Goal: Information Seeking & Learning: Find contact information

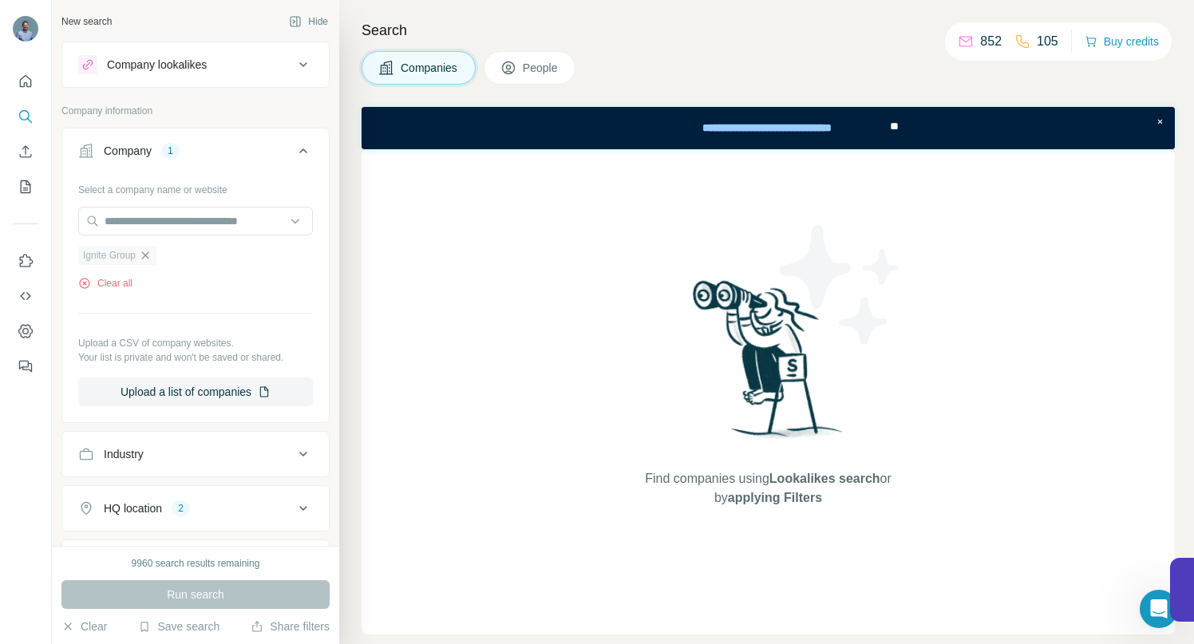
click at [149, 253] on icon "button" at bounding box center [145, 255] width 13 height 13
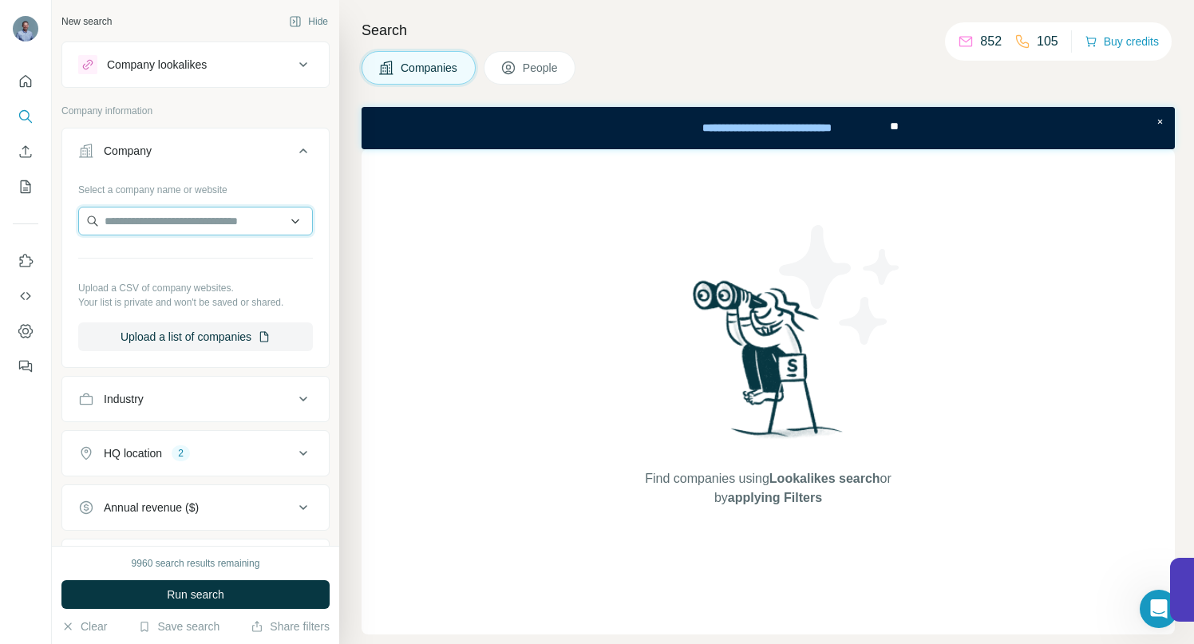
click at [153, 221] on input "text" at bounding box center [195, 221] width 235 height 29
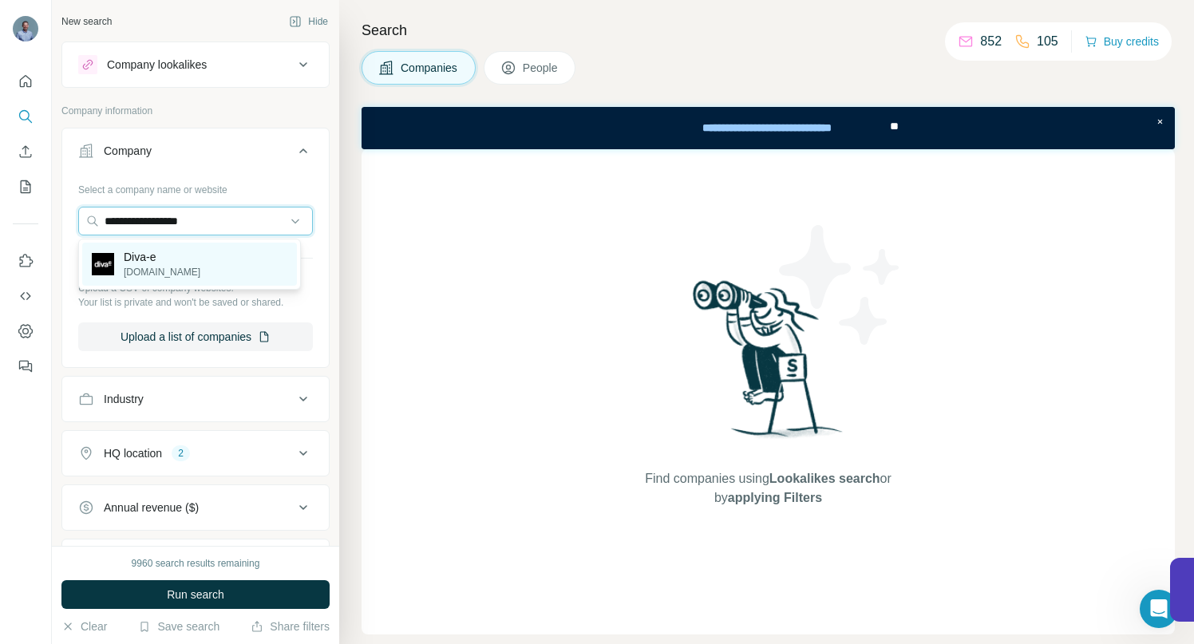
type input "**********"
click at [146, 263] on p "Diva-e" at bounding box center [162, 257] width 77 height 16
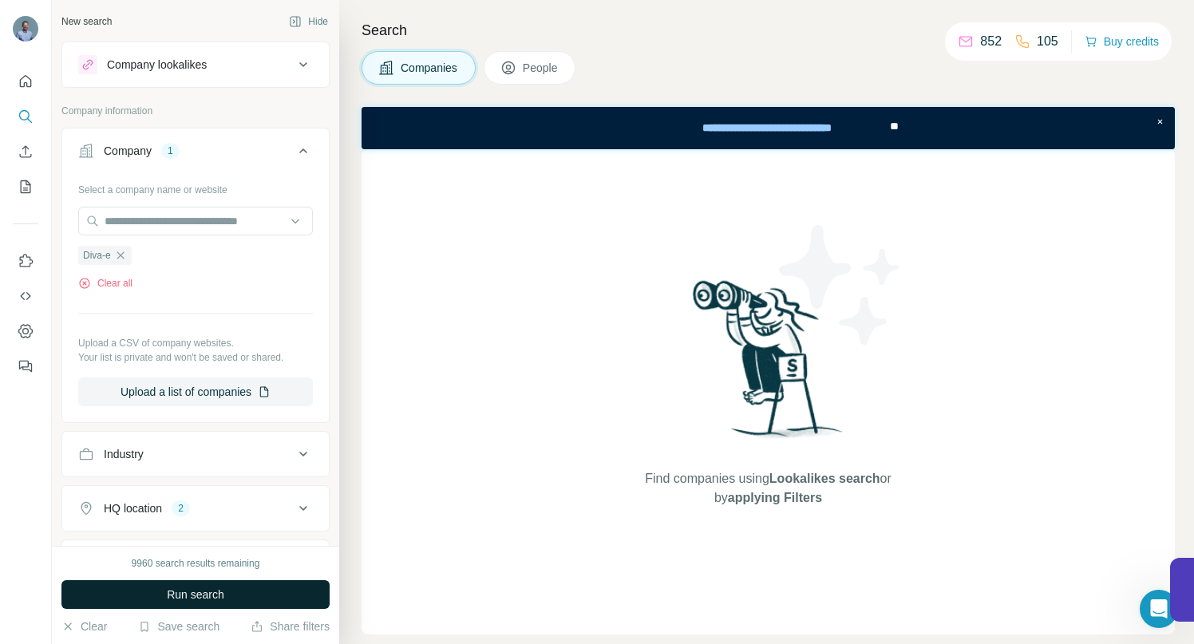
click at [171, 591] on span "Run search" at bounding box center [195, 595] width 57 height 16
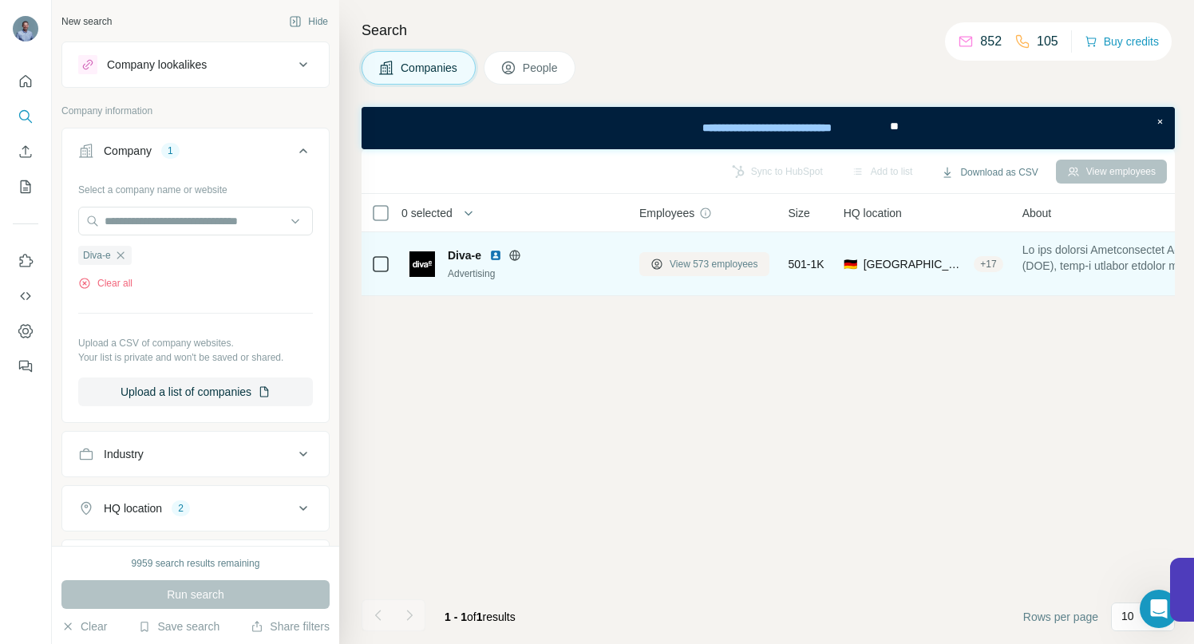
click at [689, 263] on span "View 573 employees" at bounding box center [714, 264] width 89 height 14
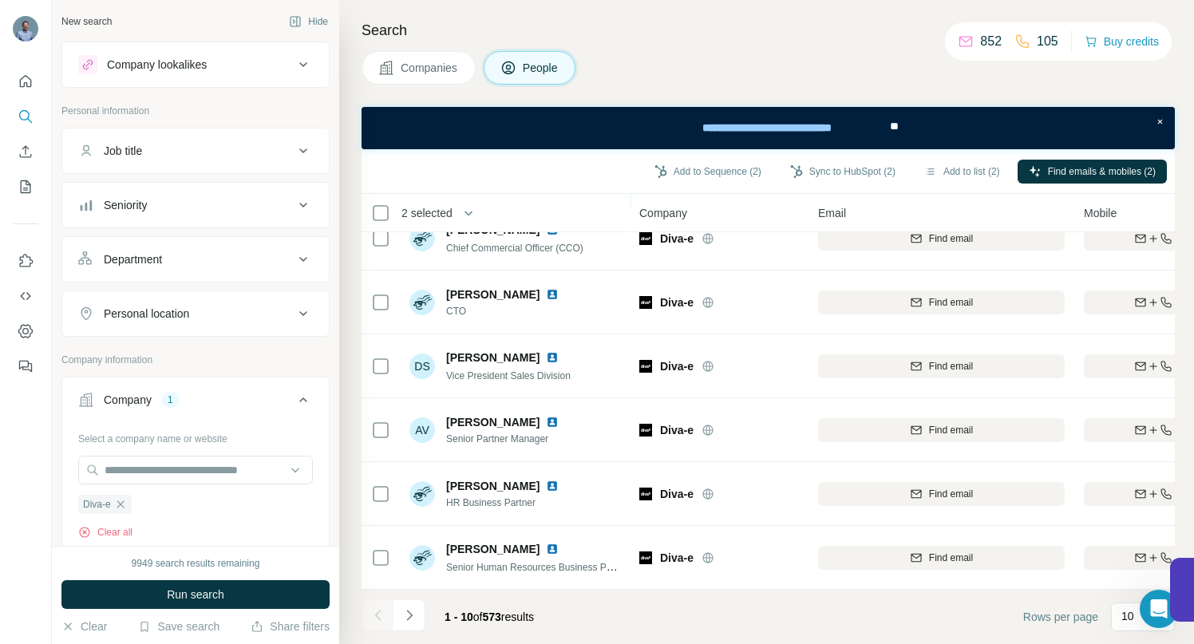
scroll to position [290, 0]
click at [409, 611] on icon "Navigate to next page" at bounding box center [409, 615] width 16 height 16
click at [410, 613] on icon "Navigate to next page" at bounding box center [409, 615] width 16 height 16
click at [403, 614] on icon "Navigate to next page" at bounding box center [409, 615] width 16 height 16
click at [412, 616] on icon "Navigate to next page" at bounding box center [409, 615] width 16 height 16
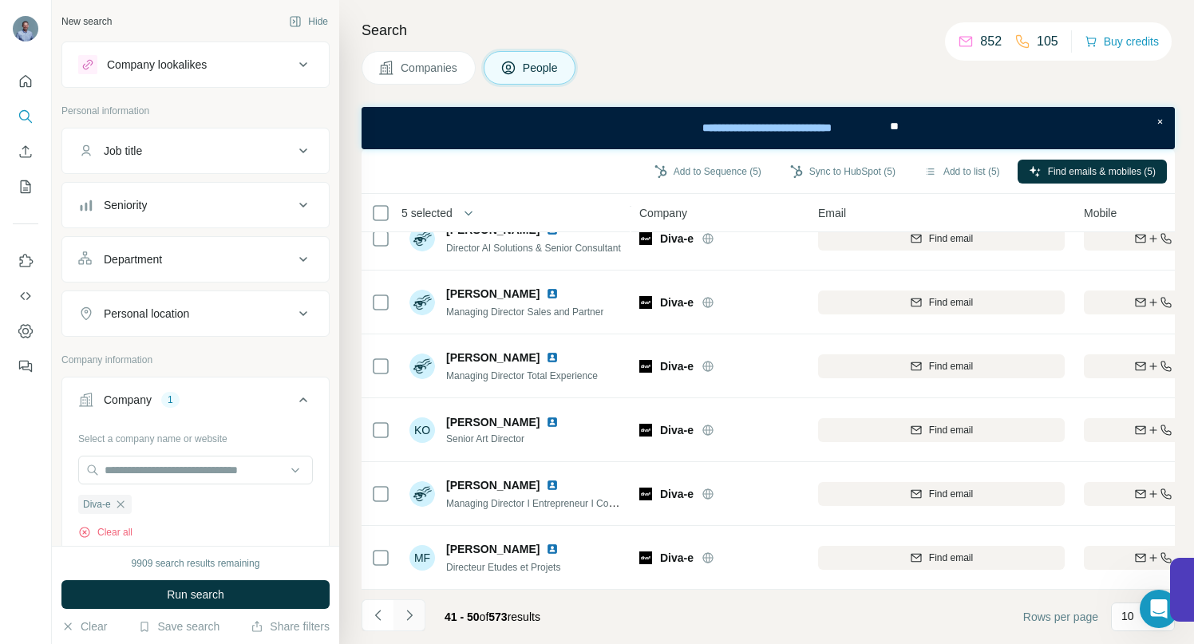
click at [409, 621] on icon "Navigate to next page" at bounding box center [409, 615] width 16 height 16
click at [405, 622] on icon "Navigate to next page" at bounding box center [409, 615] width 16 height 16
click at [405, 620] on icon "Navigate to next page" at bounding box center [409, 615] width 16 height 16
click at [405, 613] on icon "Navigate to next page" at bounding box center [409, 615] width 16 height 16
click at [405, 617] on icon "Navigate to next page" at bounding box center [409, 615] width 16 height 16
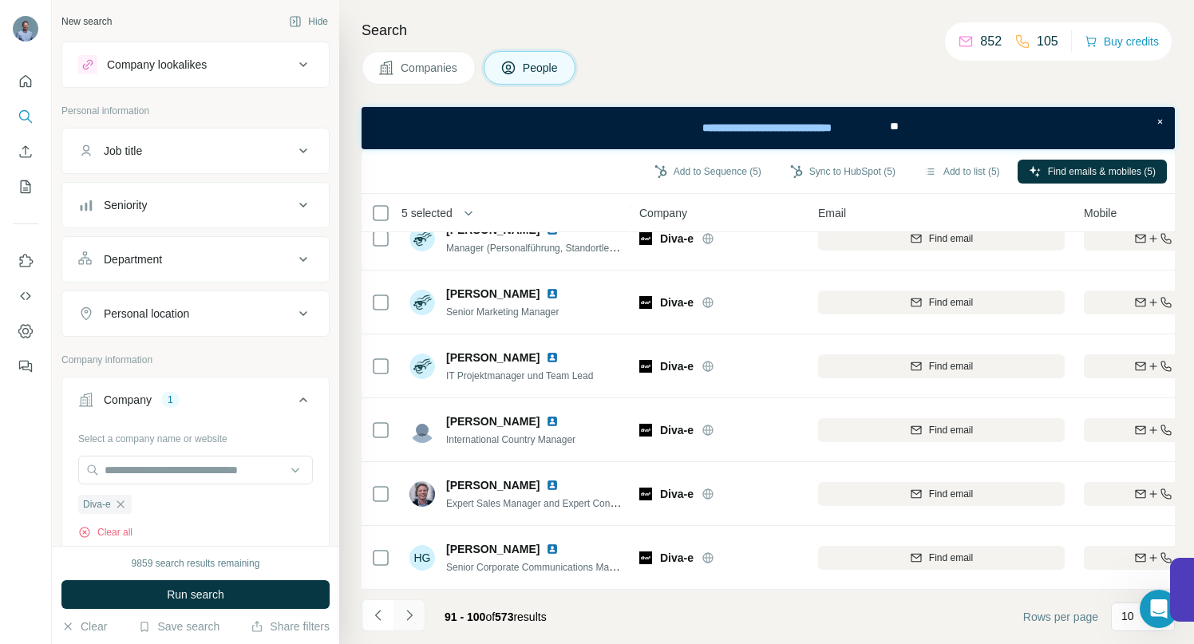
click at [416, 613] on icon "Navigate to next page" at bounding box center [409, 615] width 16 height 16
click at [417, 609] on button "Navigate to next page" at bounding box center [409, 615] width 32 height 32
click at [410, 622] on icon "Navigate to next page" at bounding box center [409, 615] width 16 height 16
click at [415, 609] on icon "Navigate to next page" at bounding box center [409, 615] width 16 height 16
click at [415, 620] on icon "Navigate to next page" at bounding box center [409, 615] width 16 height 16
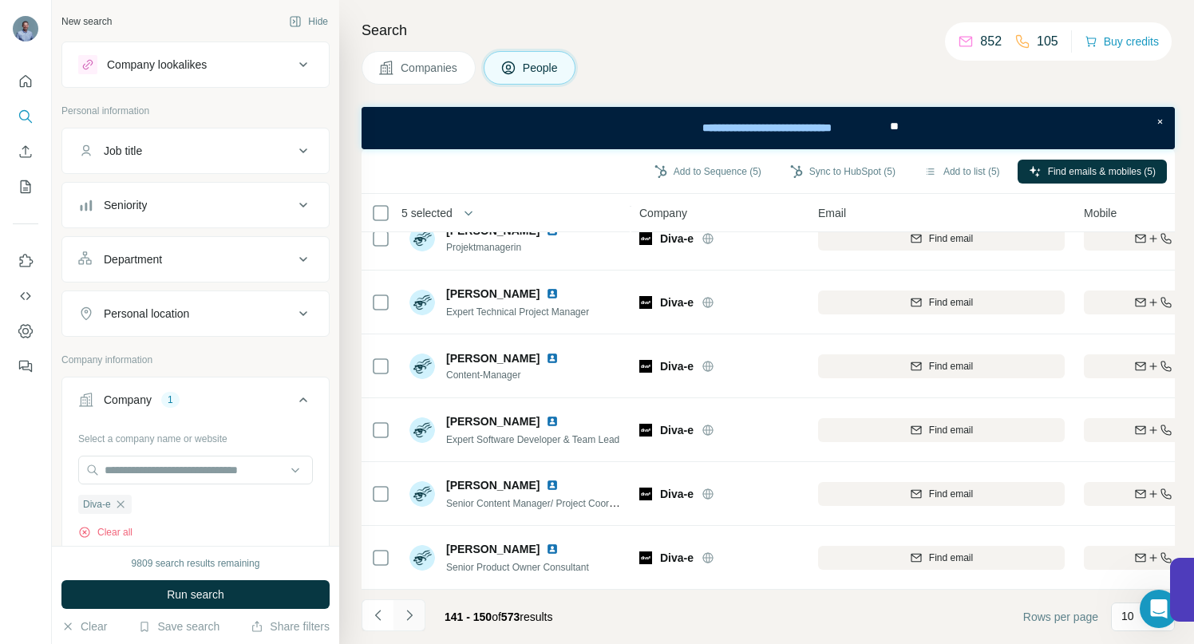
click at [413, 621] on icon "Navigate to next page" at bounding box center [409, 615] width 16 height 16
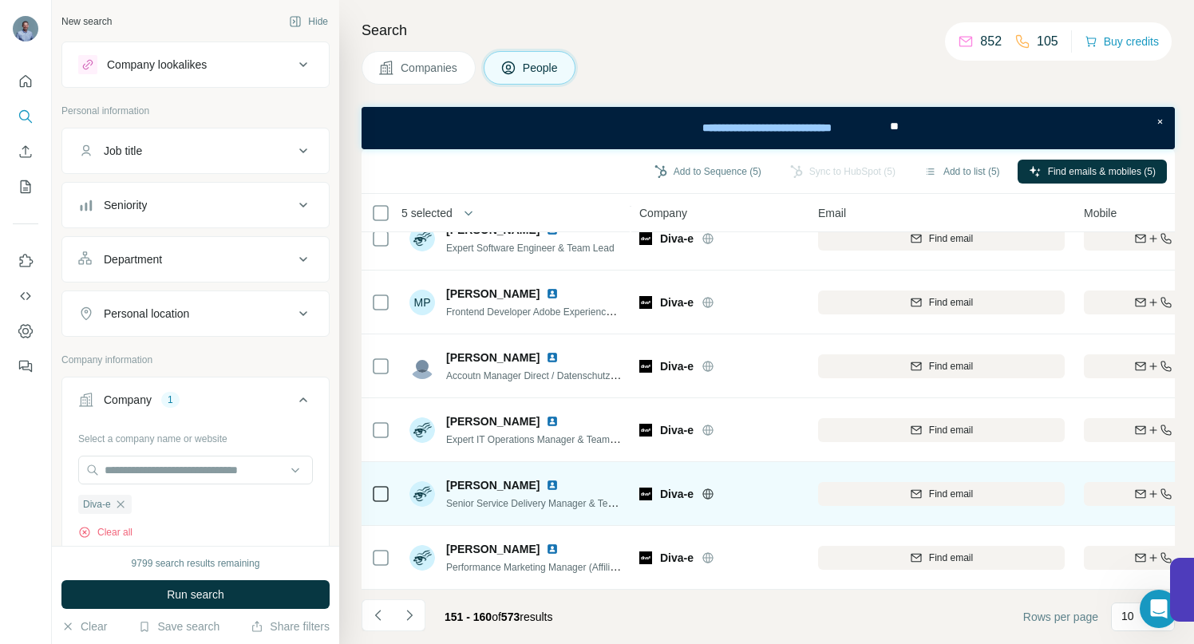
scroll to position [0, 0]
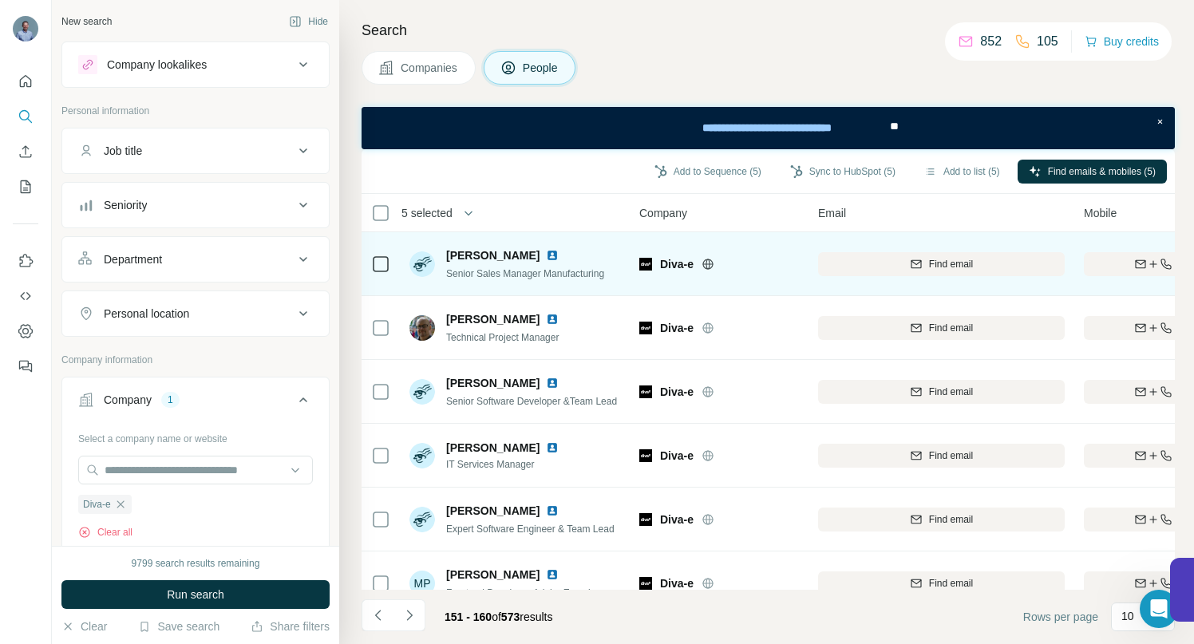
click at [546, 254] on img at bounding box center [552, 255] width 13 height 13
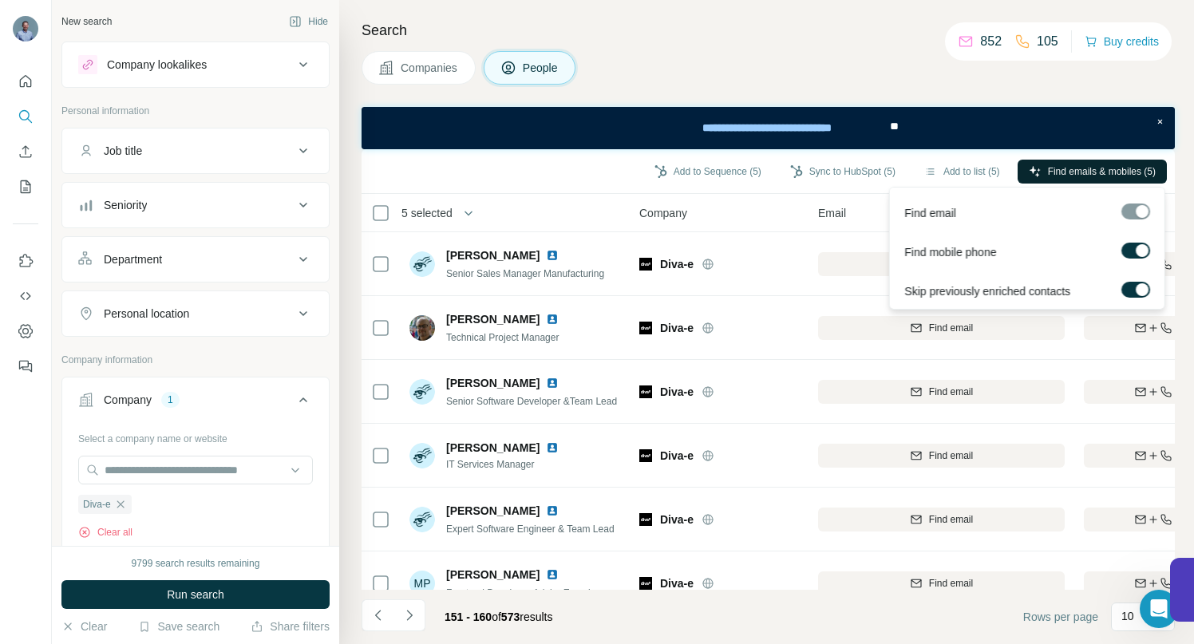
click at [1054, 174] on span "Find emails & mobiles (5)" at bounding box center [1102, 171] width 108 height 14
